Goal: Task Accomplishment & Management: Use online tool/utility

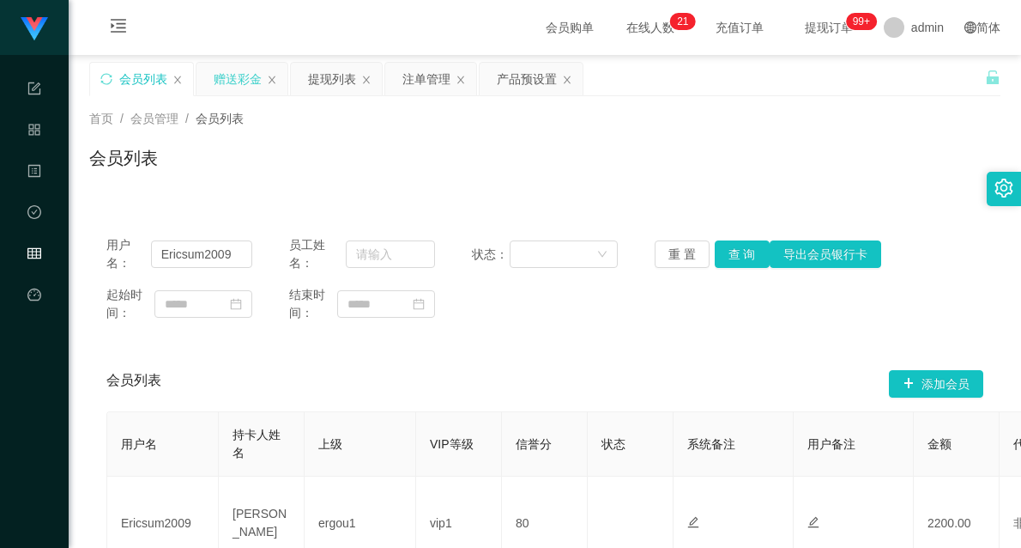
click at [233, 70] on div "赠送彩金" at bounding box center [238, 79] width 48 height 33
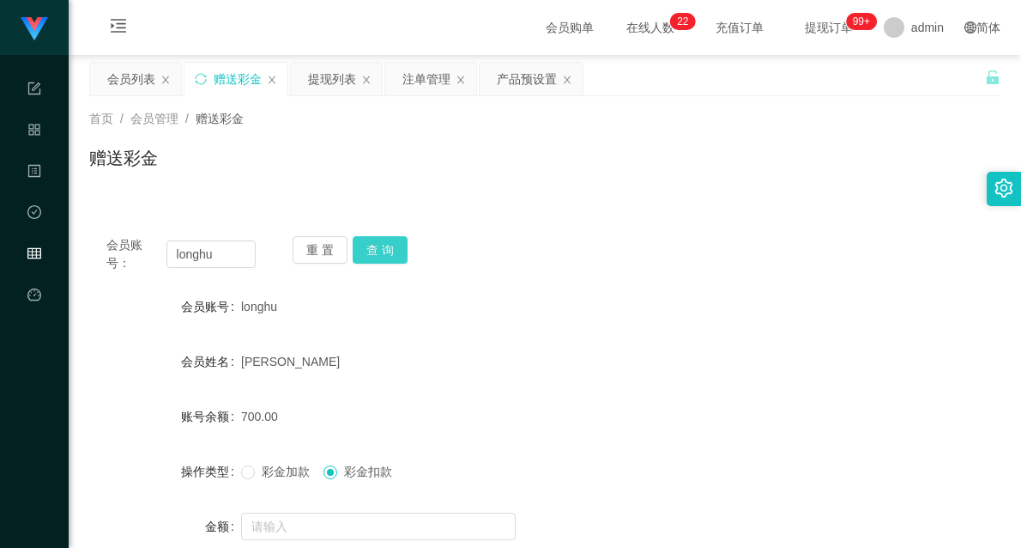
click at [383, 250] on button "查 询" at bounding box center [380, 249] width 55 height 27
click at [527, 82] on div "产品预设置" at bounding box center [527, 79] width 60 height 33
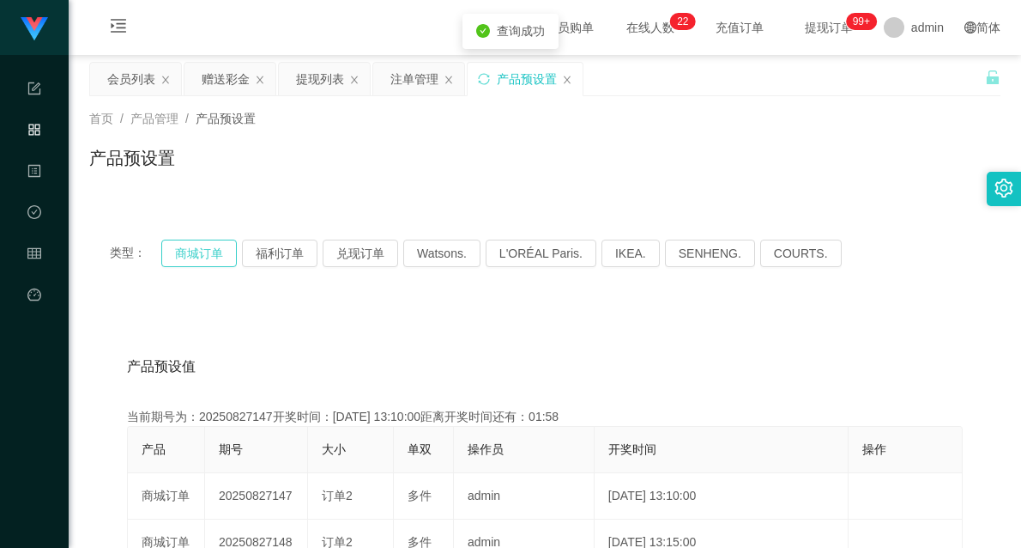
click at [212, 245] on button "商城订单" at bounding box center [199, 252] width 76 height 27
click at [225, 78] on div "赠送彩金" at bounding box center [226, 79] width 48 height 33
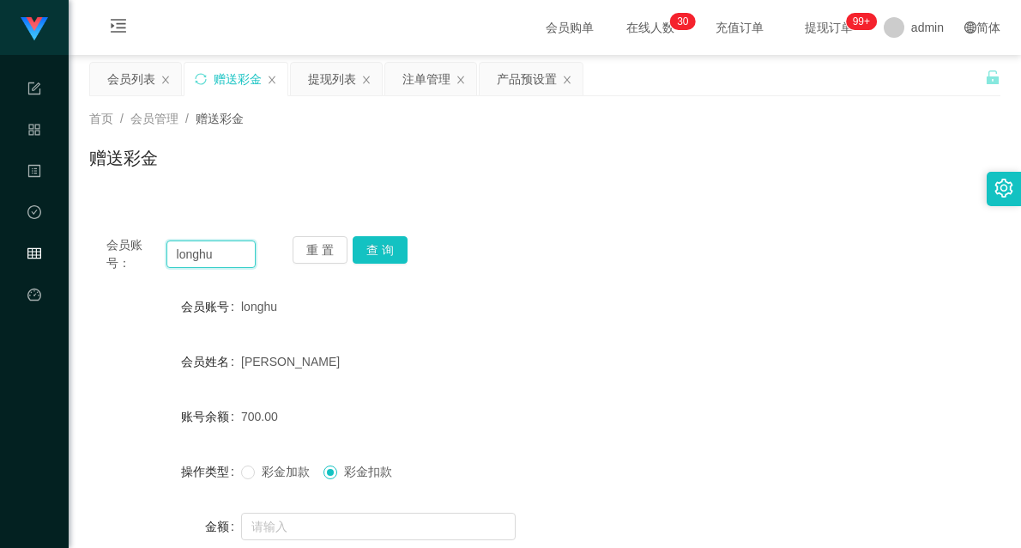
click at [189, 256] on input "longhu" at bounding box center [211, 253] width 89 height 27
type input "xiang0529"
click at [378, 247] on button "查 询" at bounding box center [380, 249] width 55 height 27
click at [216, 251] on input "xiang0529" at bounding box center [211, 253] width 89 height 27
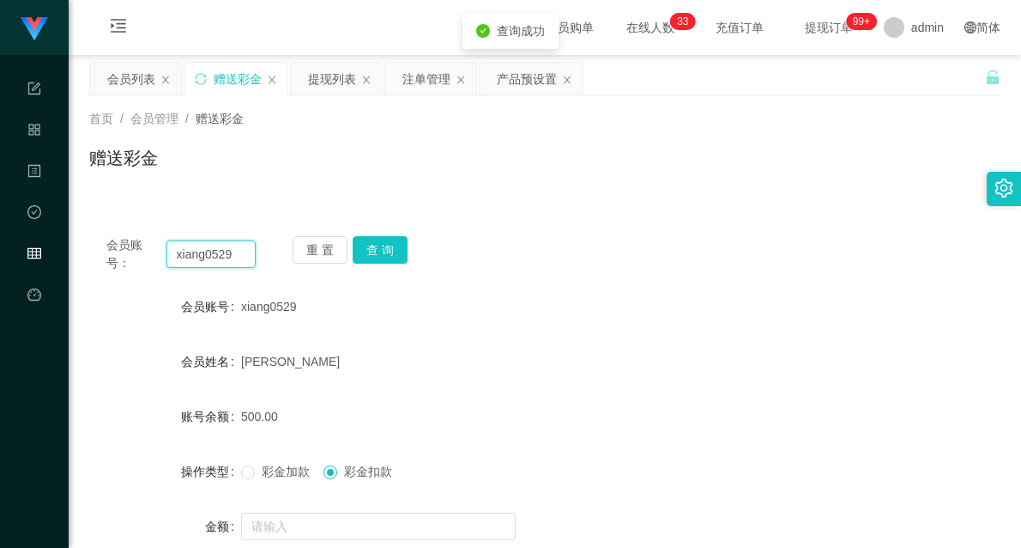
click at [216, 251] on input "xiang0529" at bounding box center [211, 253] width 89 height 27
click at [388, 234] on div "会员账号： xiang0529 重 置 查 询 会员账号 xiang0529 会员姓名 [PERSON_NAME] 账号余额 500.00 操作类型 彩金加款…" at bounding box center [544, 427] width 911 height 417
click at [384, 245] on button "查 询" at bounding box center [380, 249] width 55 height 27
click at [386, 245] on button "查 询" at bounding box center [380, 249] width 55 height 27
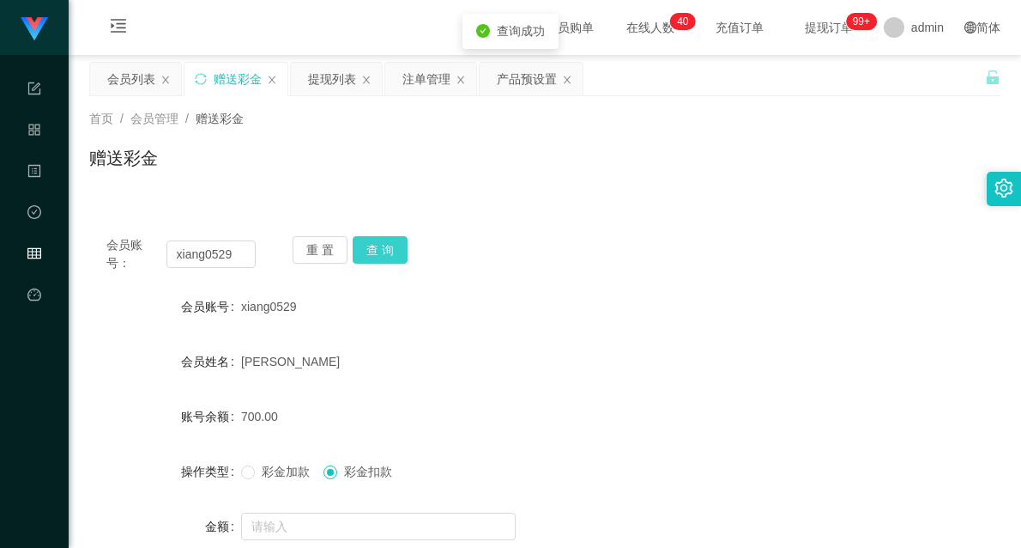
click at [380, 250] on button "查 询" at bounding box center [380, 249] width 55 height 27
click at [380, 250] on button "查 询" at bounding box center [390, 249] width 74 height 27
